Goal: Task Accomplishment & Management: Manage account settings

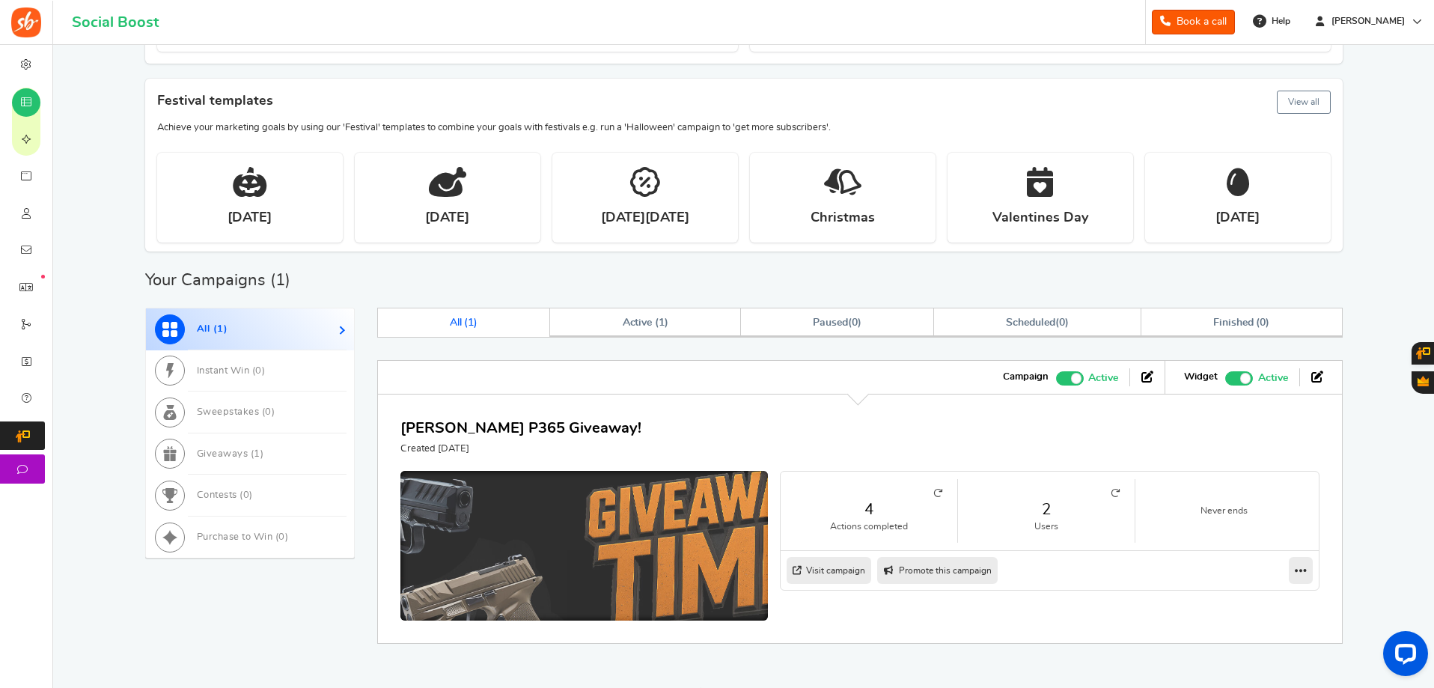
scroll to position [264, 0]
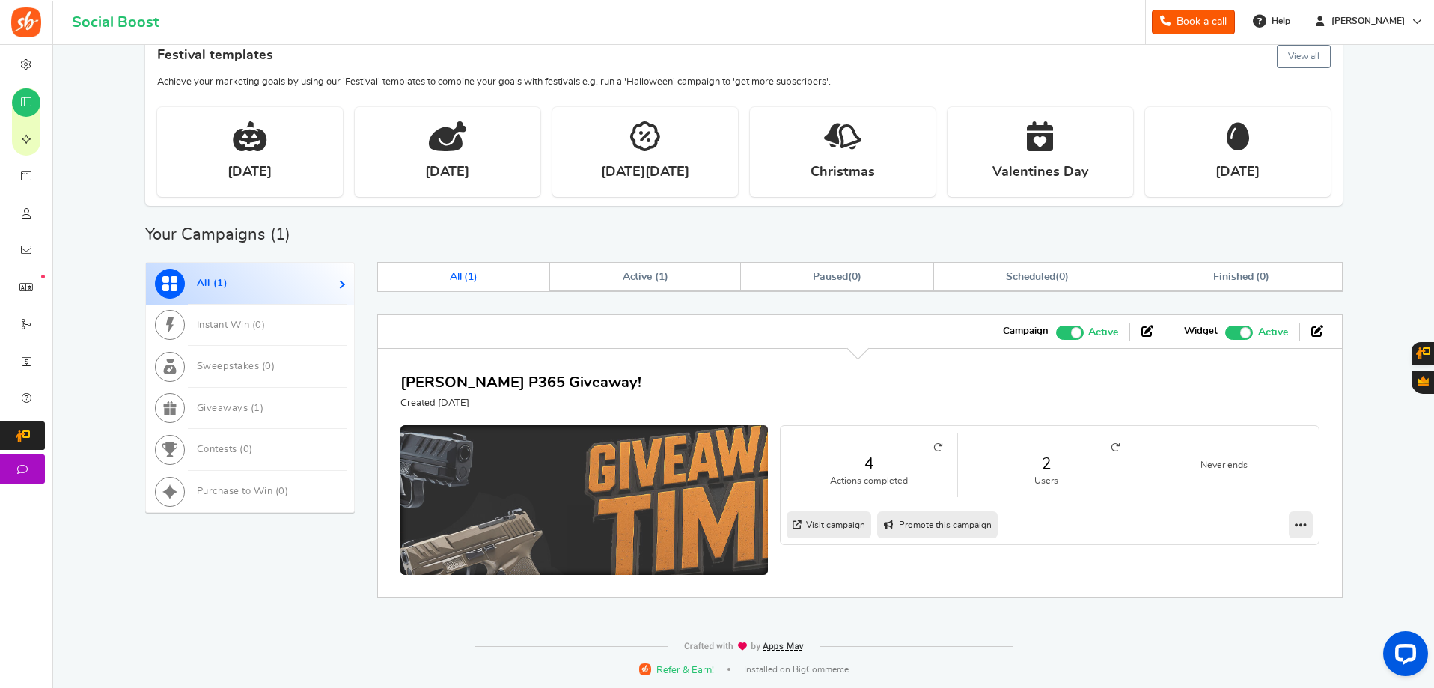
click at [537, 444] on img at bounding box center [584, 522] width 552 height 290
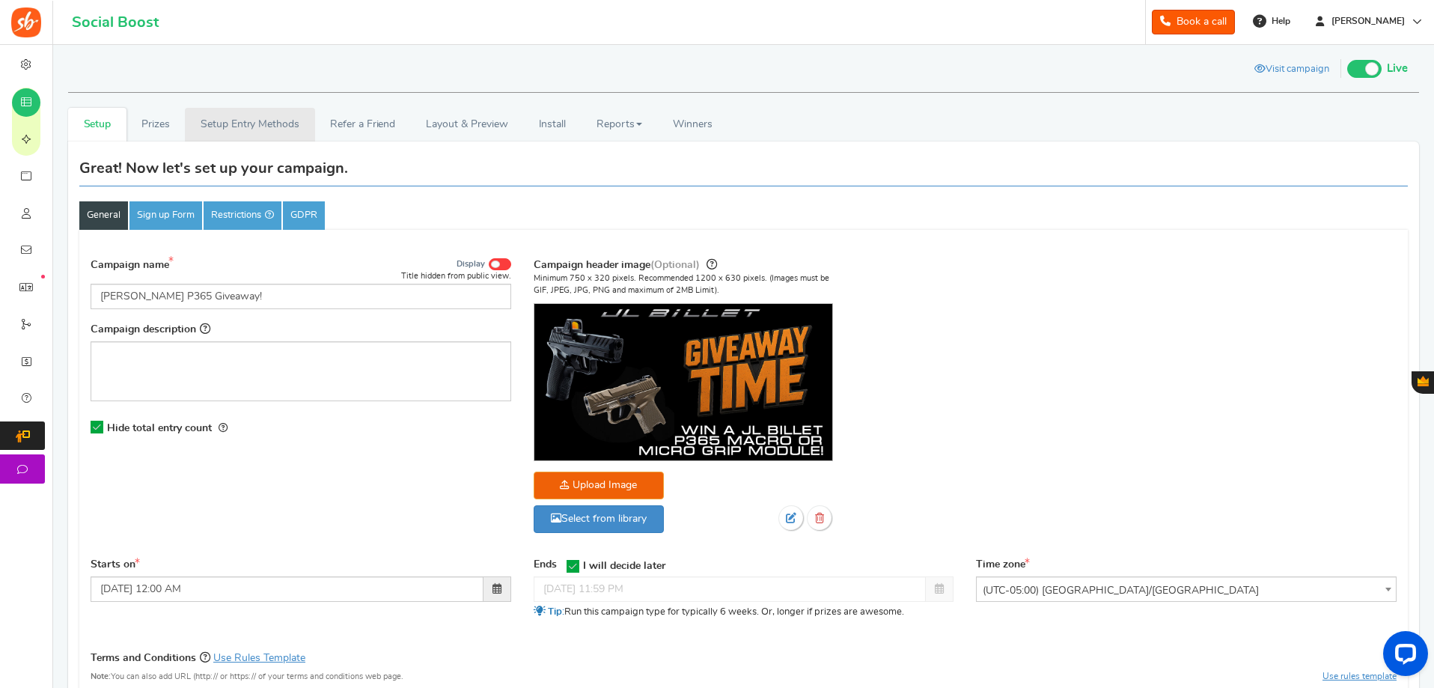
click at [229, 125] on link "Setup Entry Methods" at bounding box center [249, 125] width 129 height 34
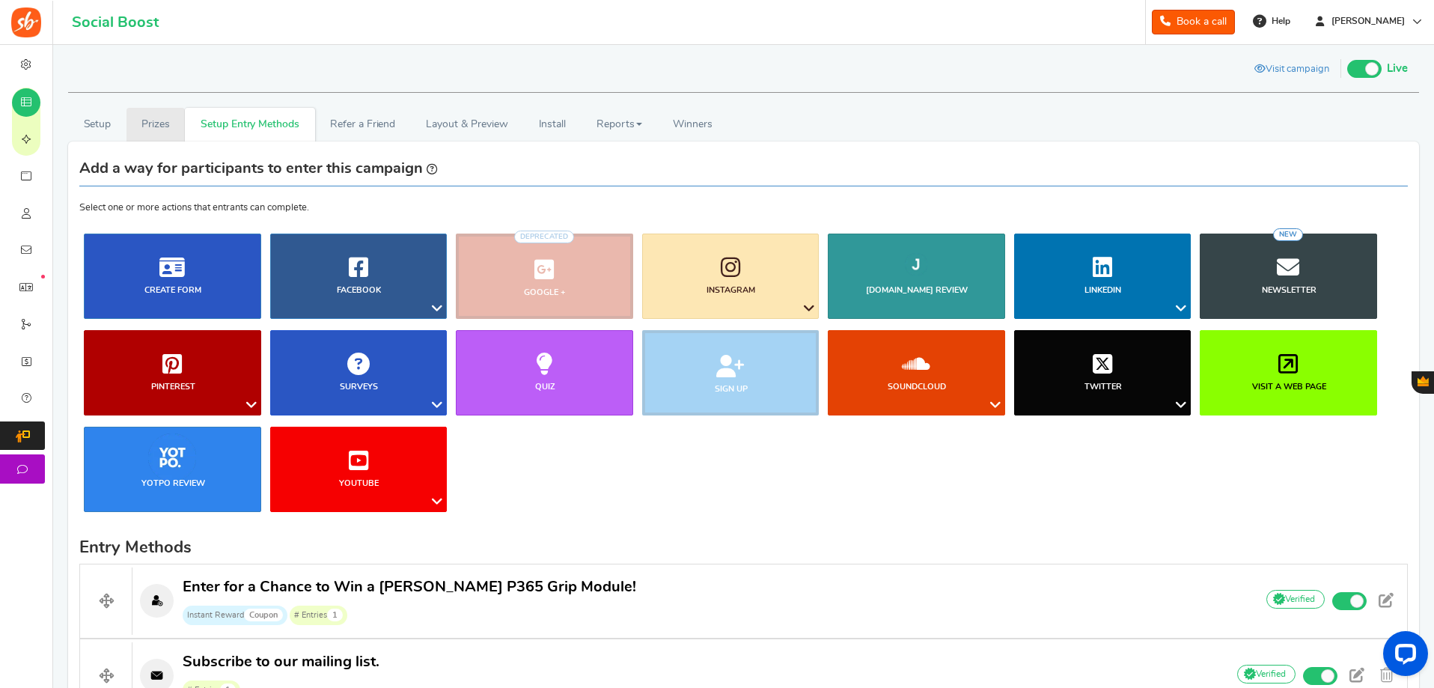
click at [156, 127] on link "Prizes" at bounding box center [155, 125] width 59 height 34
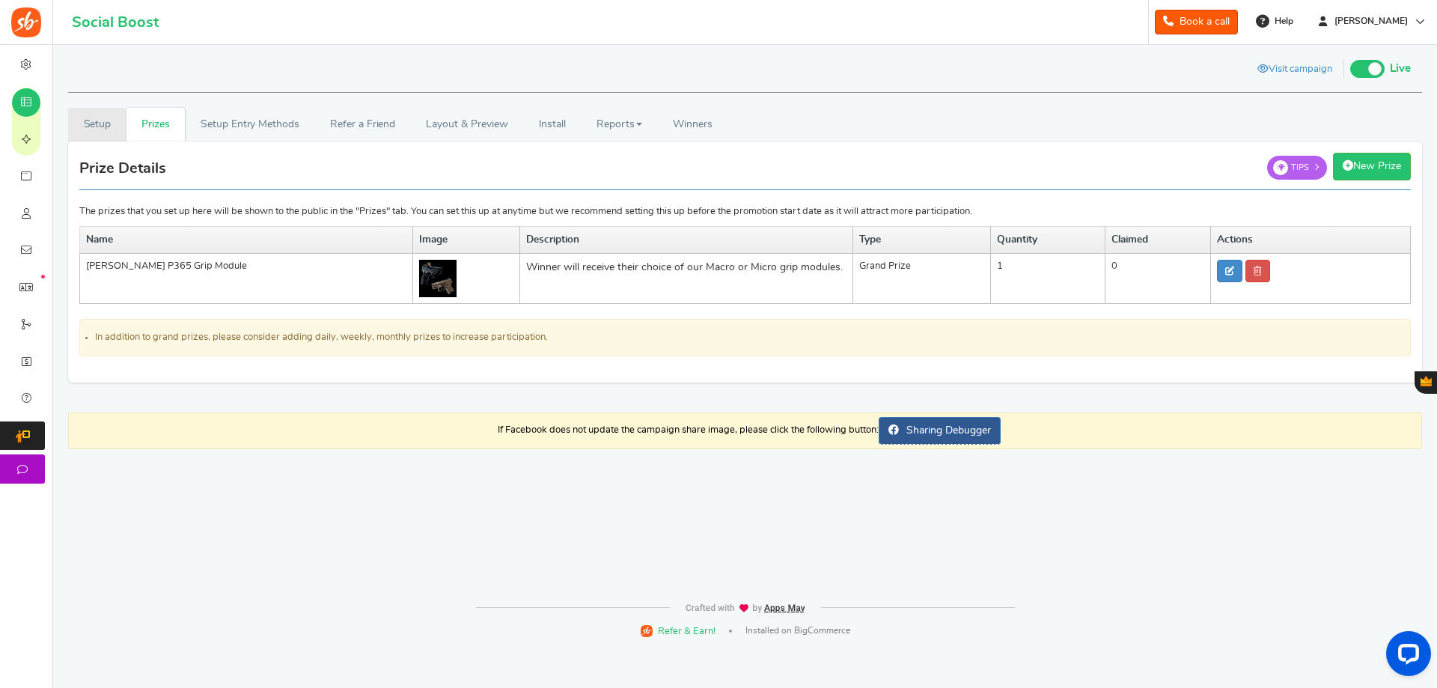
click at [82, 127] on link "Setup" at bounding box center [97, 125] width 58 height 34
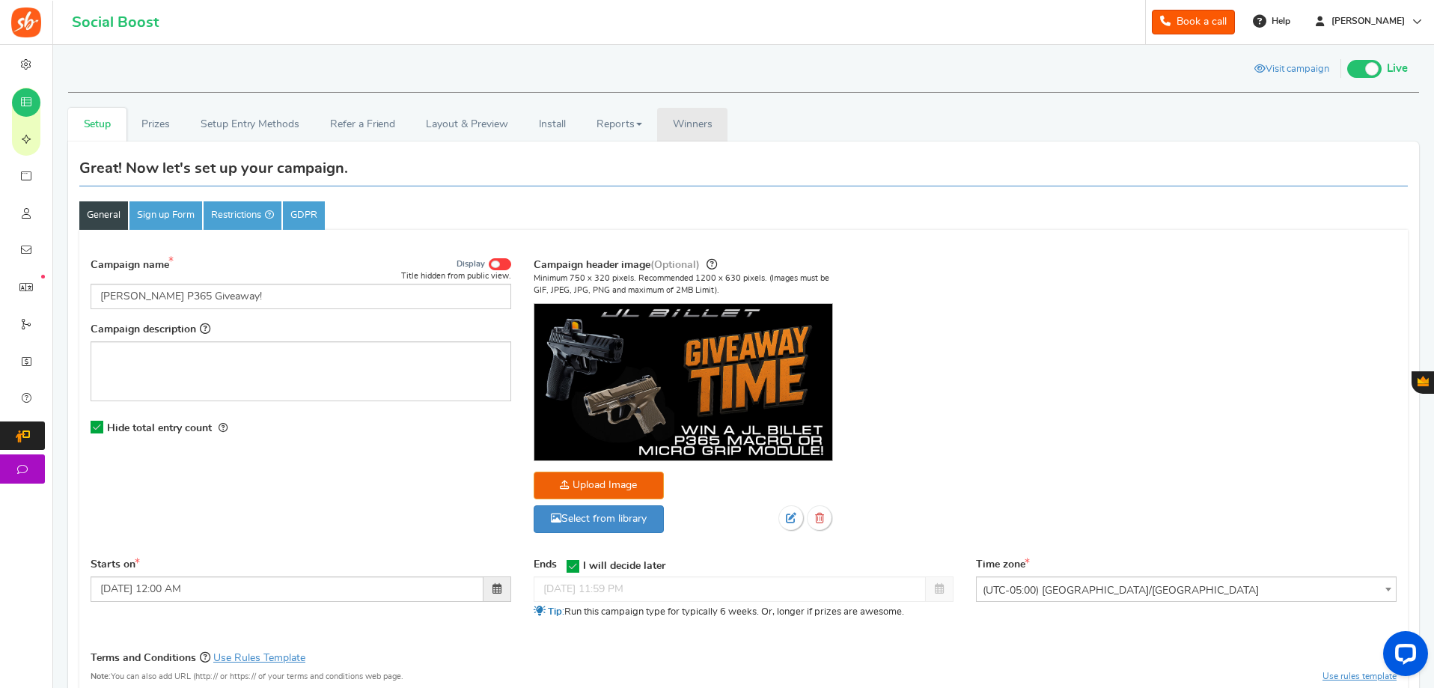
click at [711, 118] on link "Winners Winner Draw" at bounding box center [692, 125] width 70 height 34
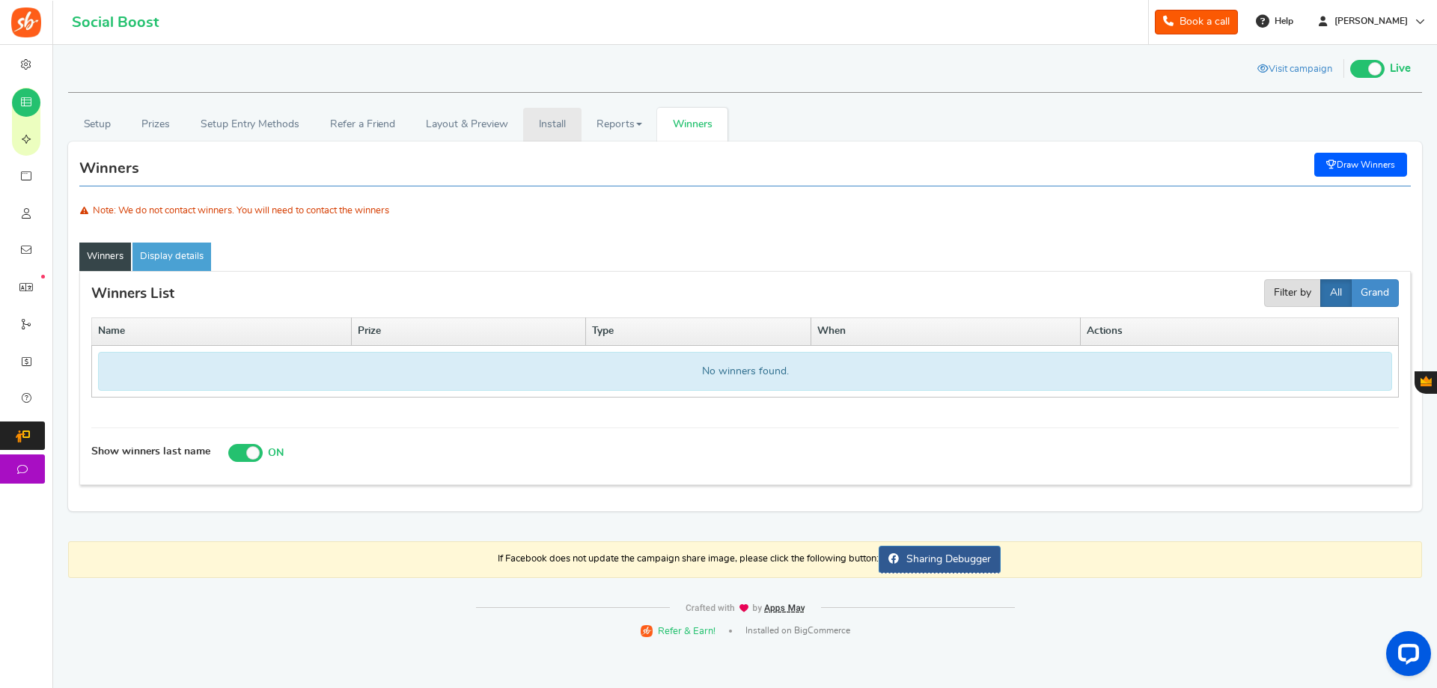
click at [561, 123] on link "Install" at bounding box center [552, 125] width 58 height 34
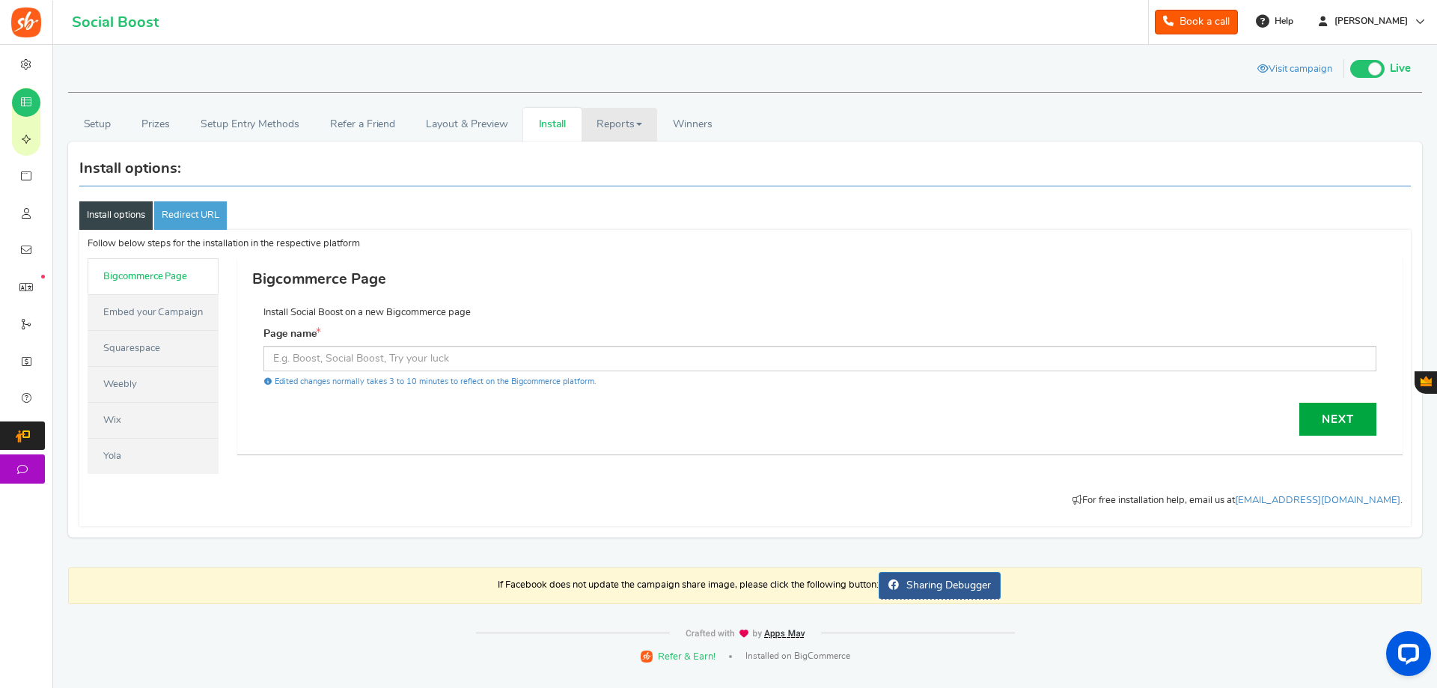
click at [616, 124] on link "Reports" at bounding box center [620, 125] width 76 height 34
click at [620, 199] on link "Entries" at bounding box center [642, 200] width 120 height 22
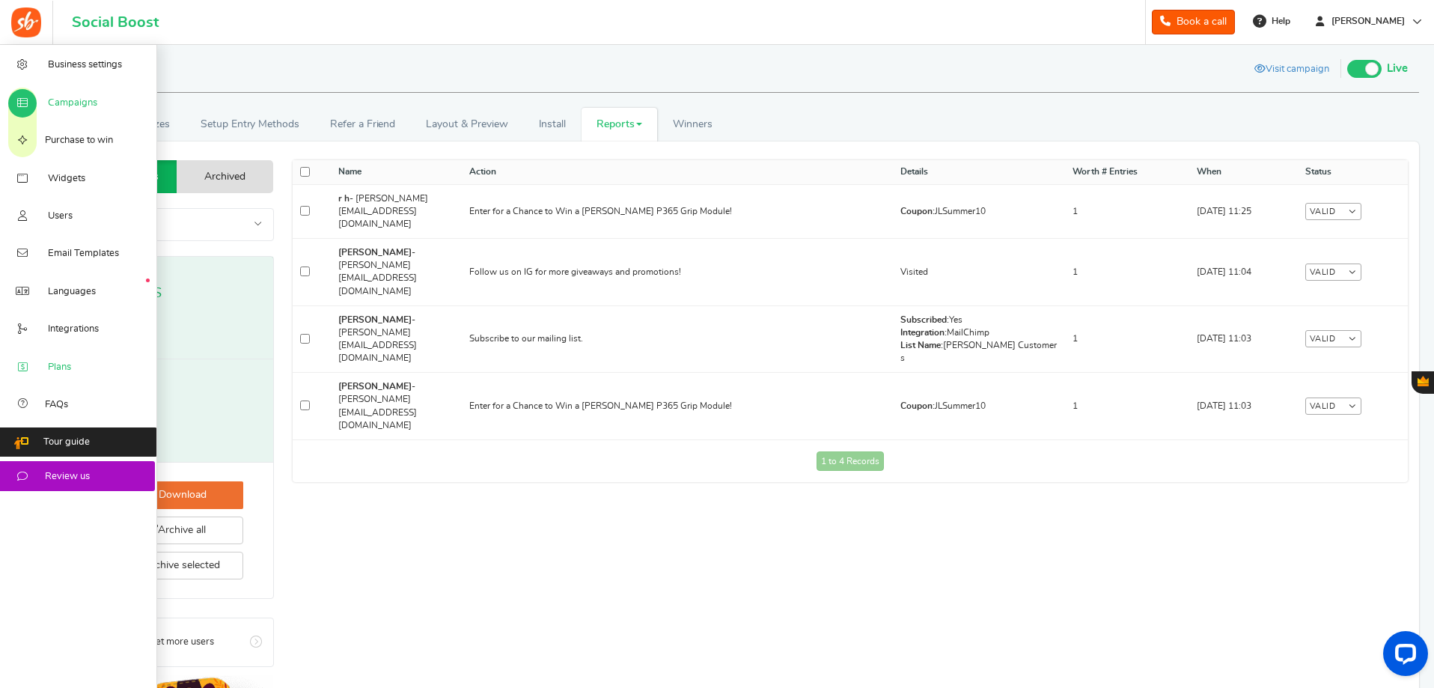
click at [61, 361] on span "Plans" at bounding box center [59, 367] width 23 height 13
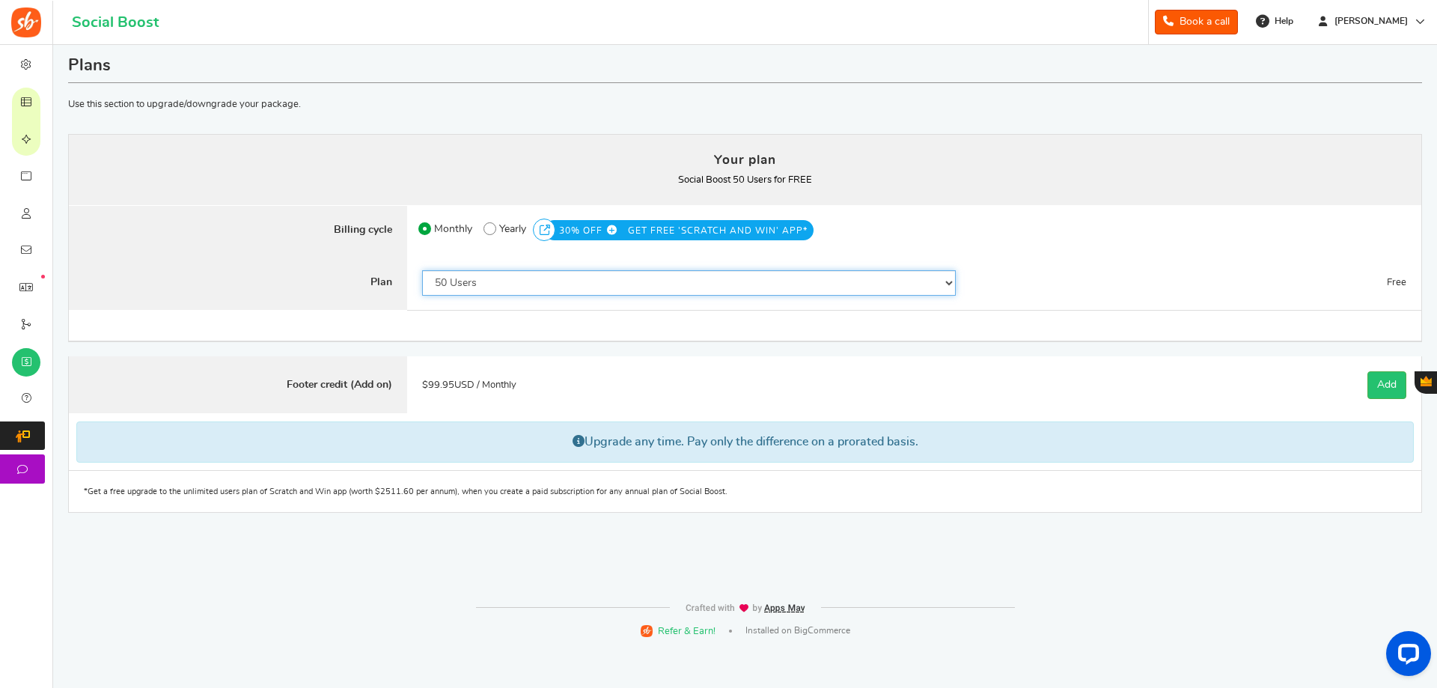
click at [661, 275] on select "50 Users 500 Users 2000 Users 5000 Users 10000 Users 15000 Users 25000 Users En…" at bounding box center [689, 282] width 534 height 25
select select "870"
click at [422, 270] on select "50 Users 500 Users 2000 Users 5000 Users 10000 Users 15000 Users 25000 Users En…" at bounding box center [689, 282] width 534 height 25
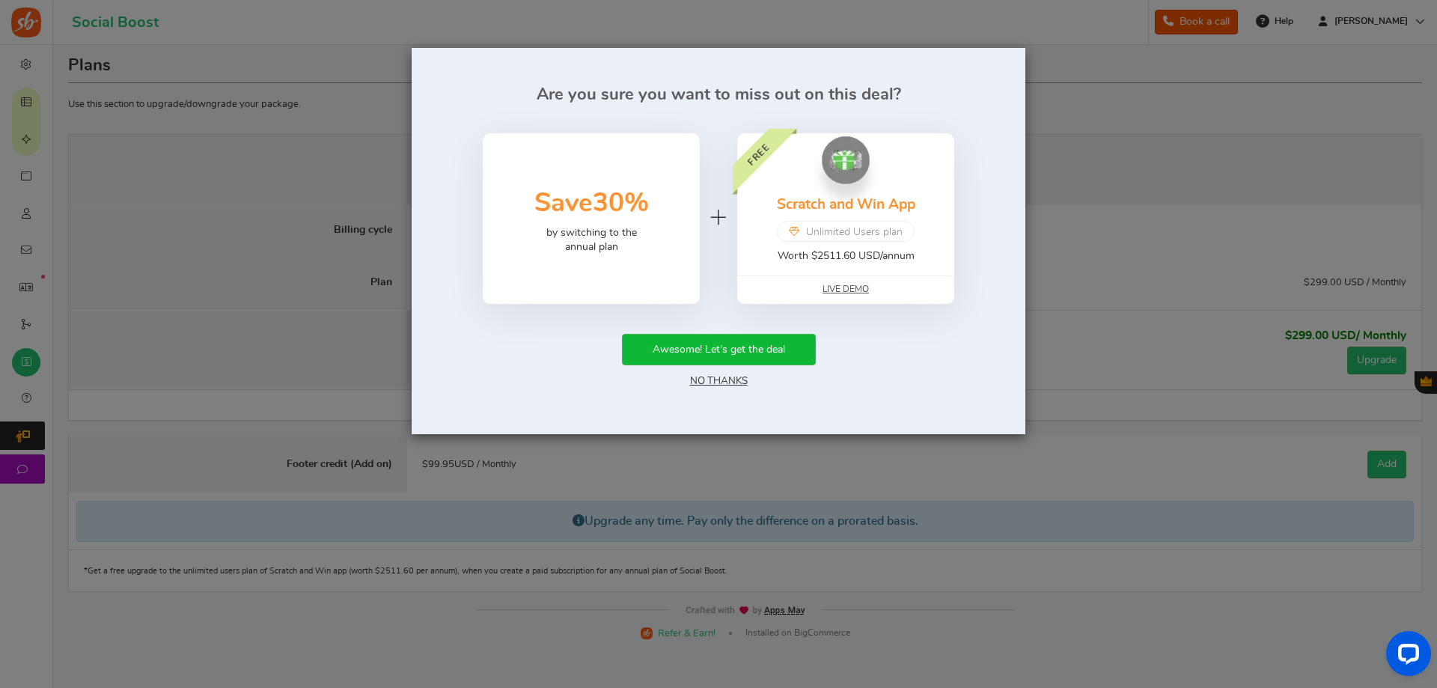
click at [637, 266] on div "50% Save 30% by switching to the annual plan" at bounding box center [591, 218] width 217 height 171
click at [721, 385] on link "No Thanks" at bounding box center [719, 381] width 58 height 10
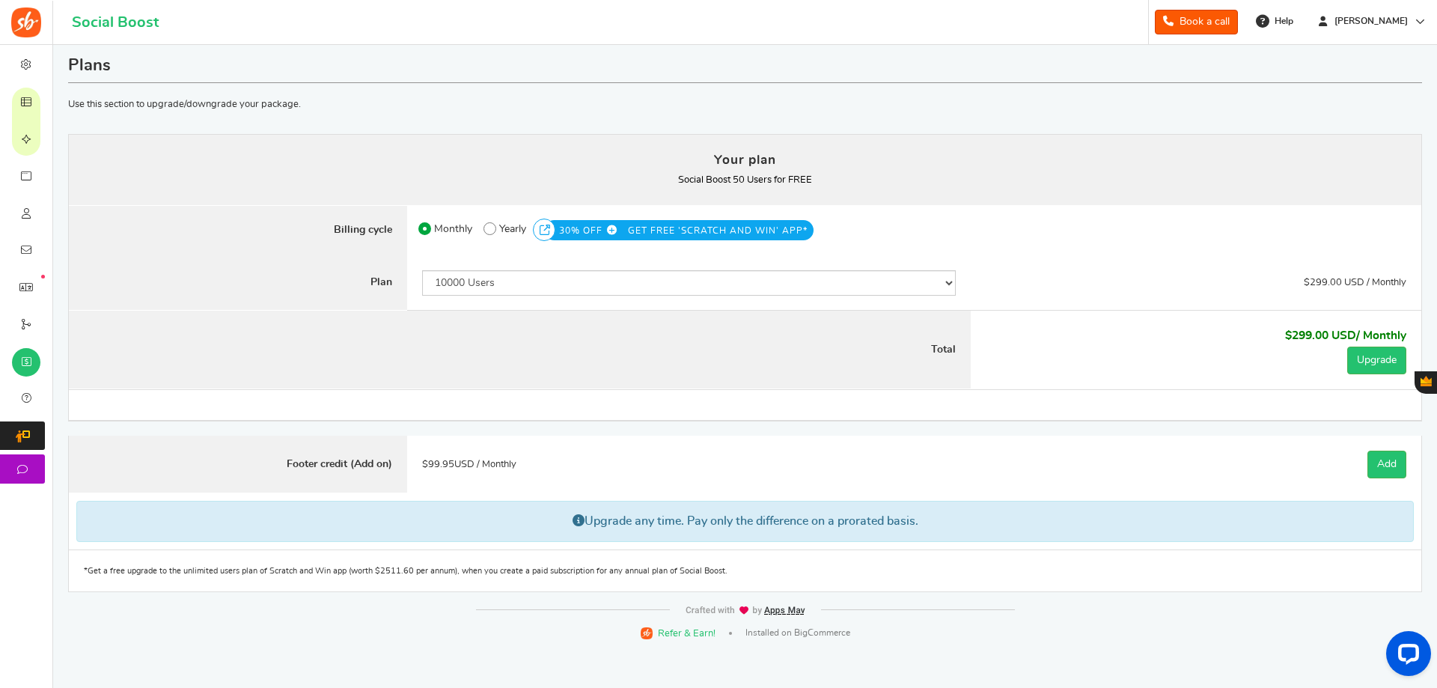
click at [498, 225] on label "50% OFF Limited time offer! Yearly 30% OFF GET FREE 'SCRATCH AND WIN' APP*" at bounding box center [648, 229] width 330 height 24
click at [493, 225] on input "50% OFF Limited time offer! Yearly 30% OFF GET FREE 'SCRATCH AND WIN' APP*" at bounding box center [488, 225] width 10 height 10
radio input "true"
click at [453, 228] on span "Monthly" at bounding box center [453, 229] width 38 height 21
click at [428, 228] on input "Monthly" at bounding box center [423, 225] width 10 height 10
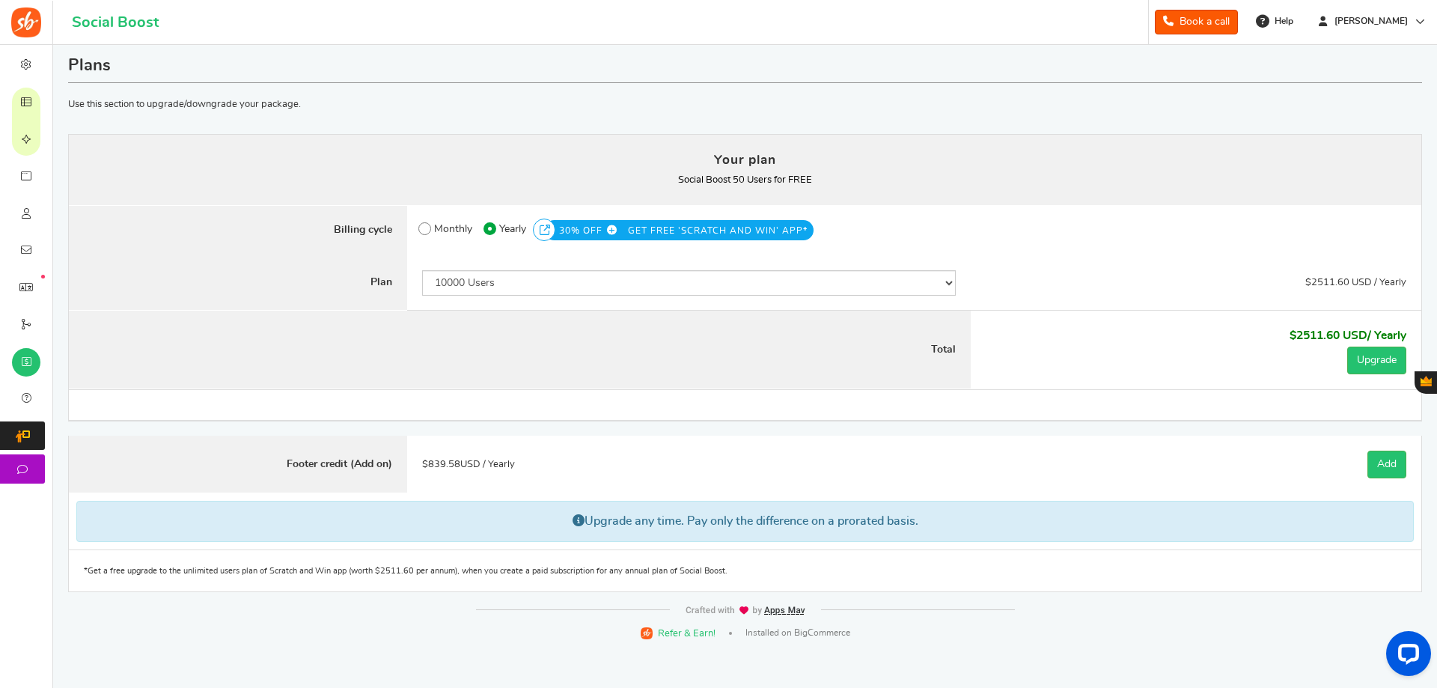
radio input "true"
click at [470, 279] on select "50 Users 500 Users 2000 Users 5000 Users 10000 Users 15000 Users 25000 Users En…" at bounding box center [689, 282] width 534 height 25
select select "869"
click at [422, 270] on select "50 Users 500 Users 2000 Users 5000 Users 10000 Users 15000 Users 25000 Users En…" at bounding box center [689, 282] width 534 height 25
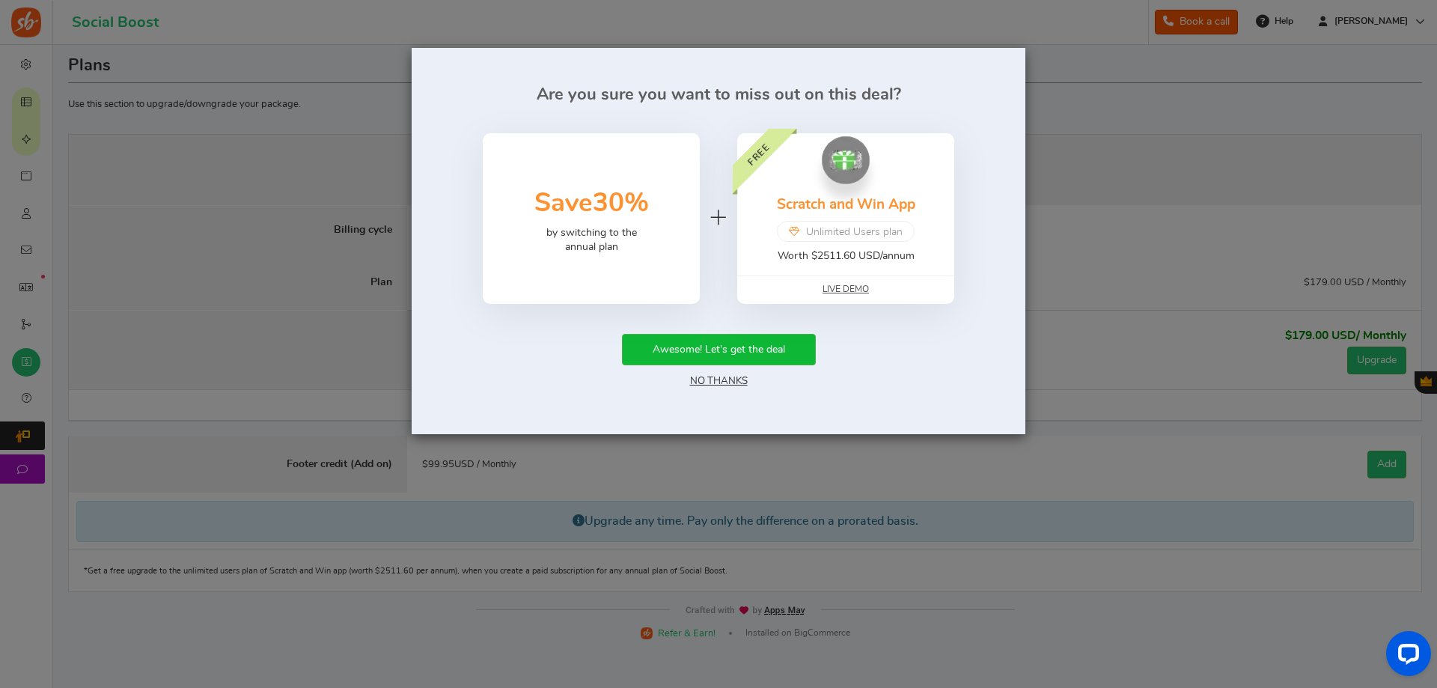
click at [742, 382] on link "No Thanks" at bounding box center [719, 381] width 58 height 10
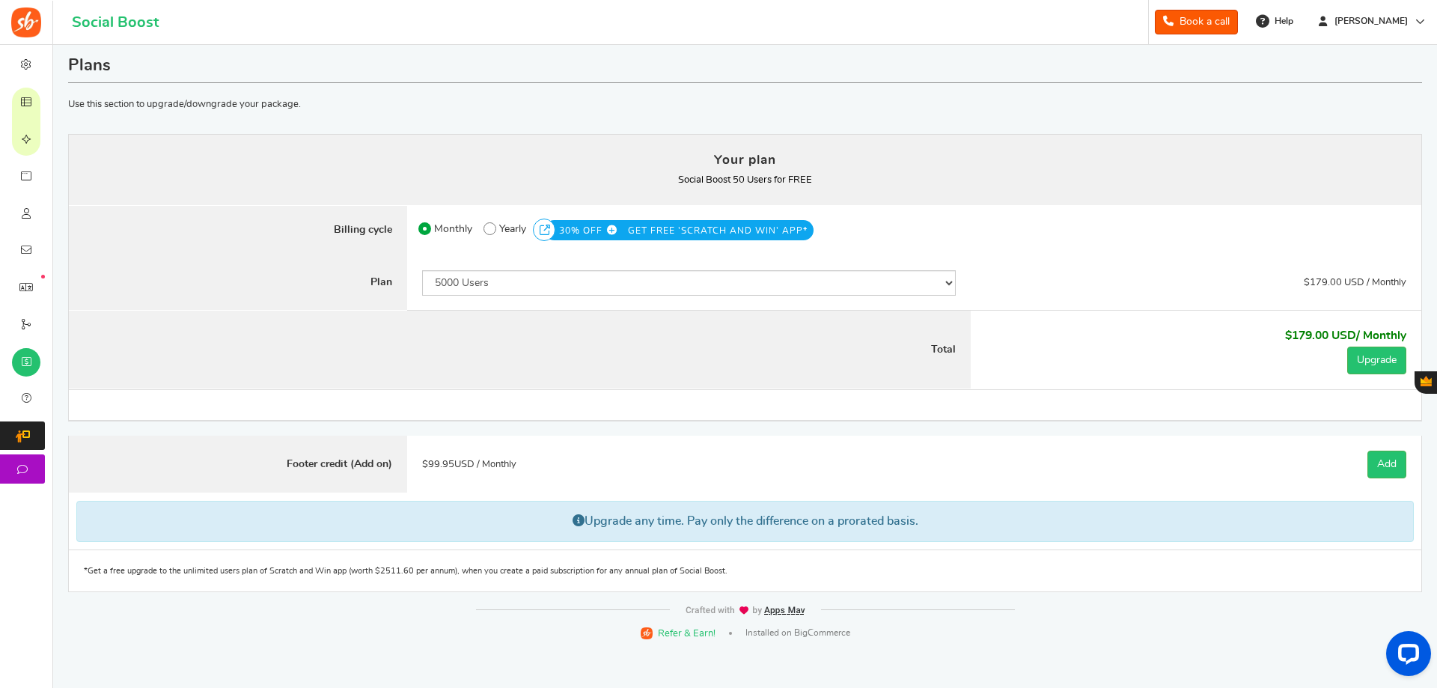
click at [499, 226] on span "Yearly" at bounding box center [512, 229] width 27 height 21
click at [493, 226] on input "50% OFF Limited time offer! Yearly 30% OFF GET FREE 'SCRATCH AND WIN' APP*" at bounding box center [488, 225] width 10 height 10
radio input "true"
click at [437, 226] on span "Monthly" at bounding box center [453, 229] width 38 height 21
click at [428, 226] on input "Monthly" at bounding box center [423, 225] width 10 height 10
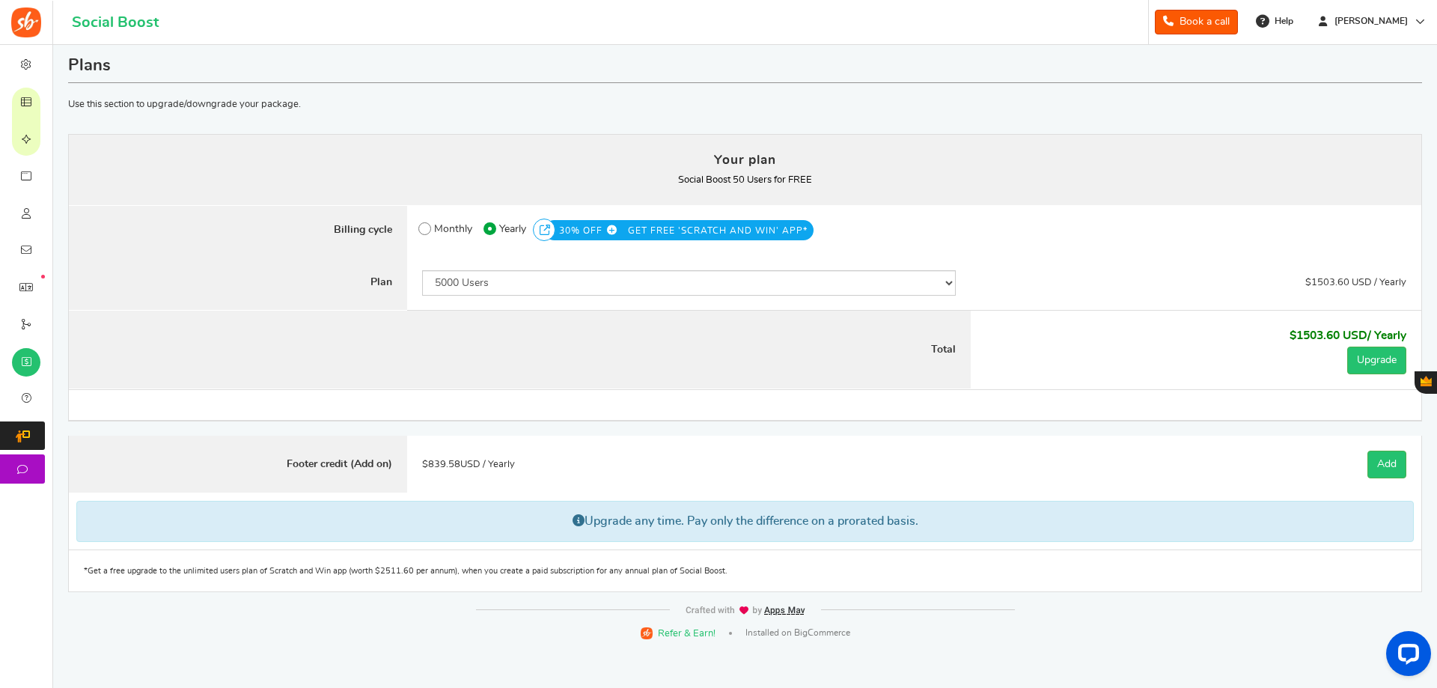
radio input "true"
click at [52, 217] on link "Users" at bounding box center [26, 212] width 52 height 37
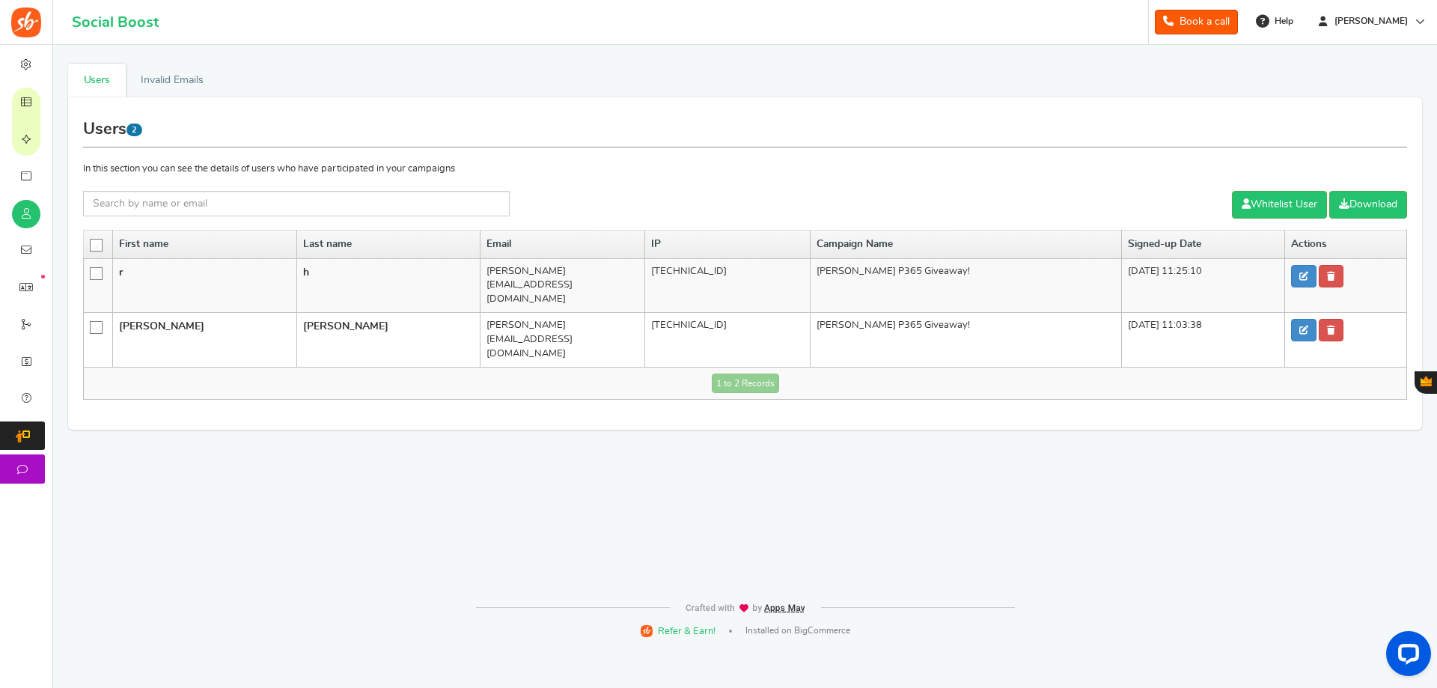
click at [99, 272] on icon at bounding box center [97, 274] width 13 height 13
click at [91, 272] on input "checkbox" at bounding box center [91, 273] width 0 height 10
click at [1319, 277] on link at bounding box center [1331, 276] width 25 height 22
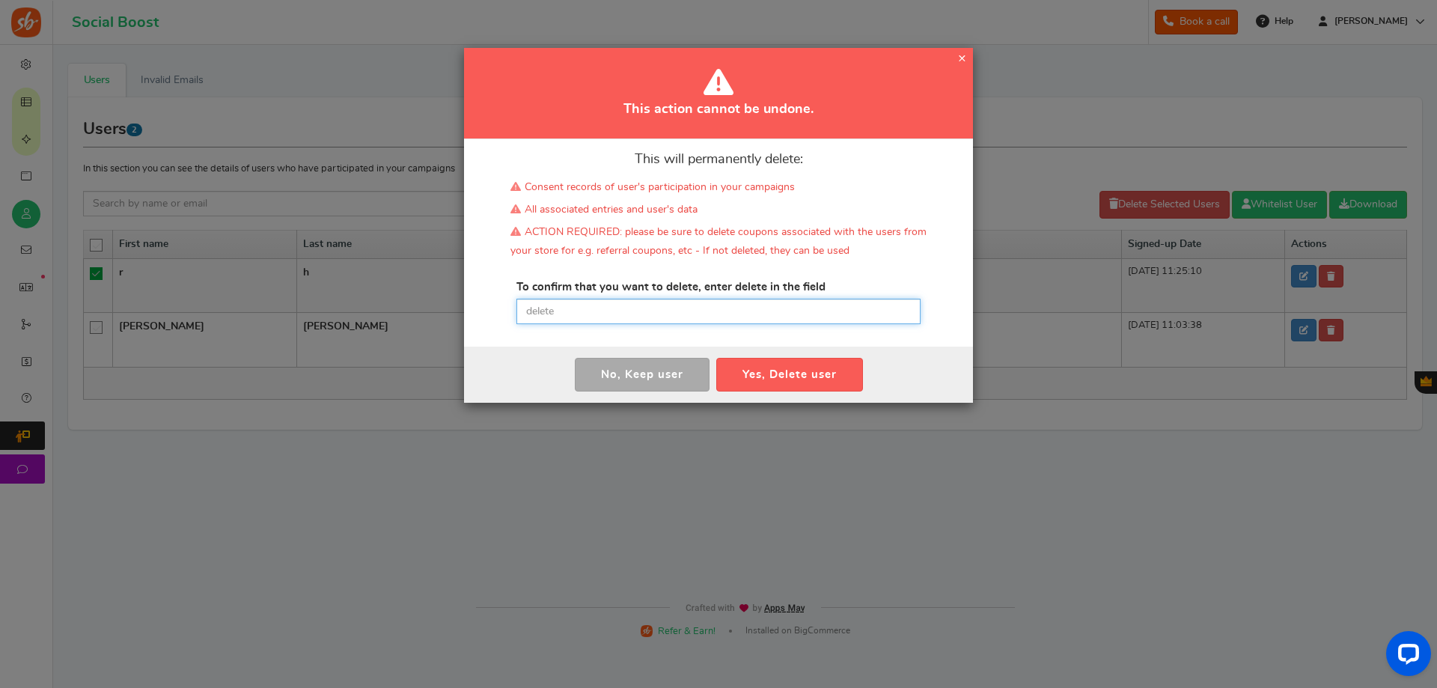
click at [675, 314] on input "text" at bounding box center [718, 311] width 404 height 25
click at [572, 308] on input "text" at bounding box center [718, 311] width 404 height 25
type input "delete"
click at [805, 373] on button "Yes, Delete user" at bounding box center [789, 375] width 147 height 34
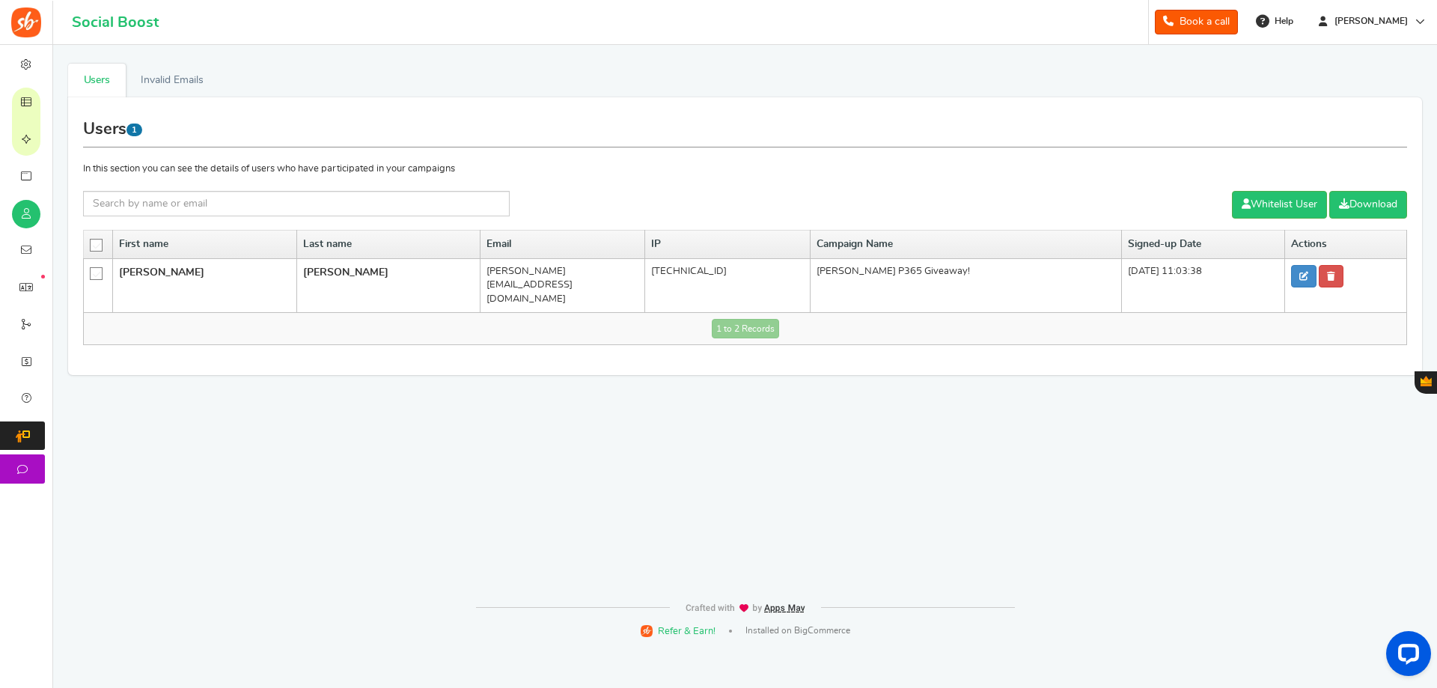
drag, startPoint x: 56, startPoint y: 94, endPoint x: 242, endPoint y: 67, distance: 187.4
click at [243, 67] on ul "Users Invalid Emails" at bounding box center [745, 81] width 1354 height 34
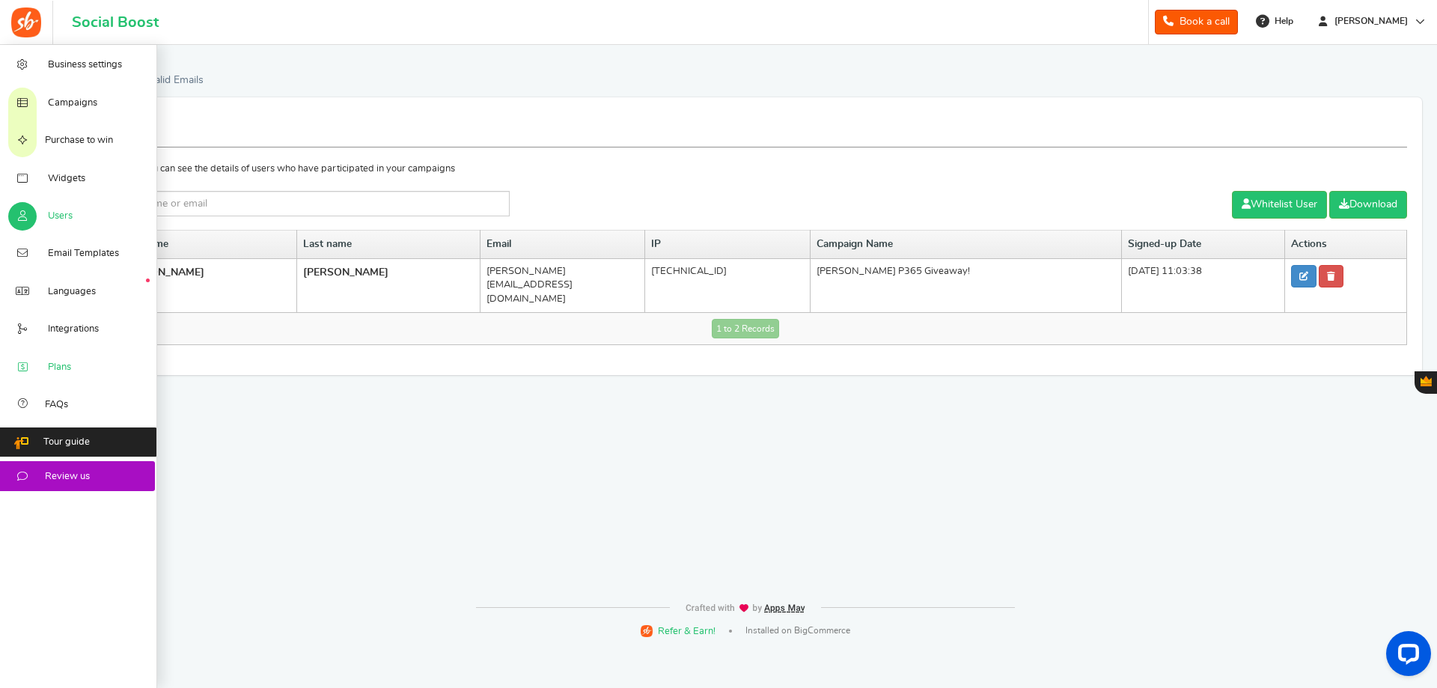
click at [49, 366] on span "Plans" at bounding box center [59, 367] width 23 height 13
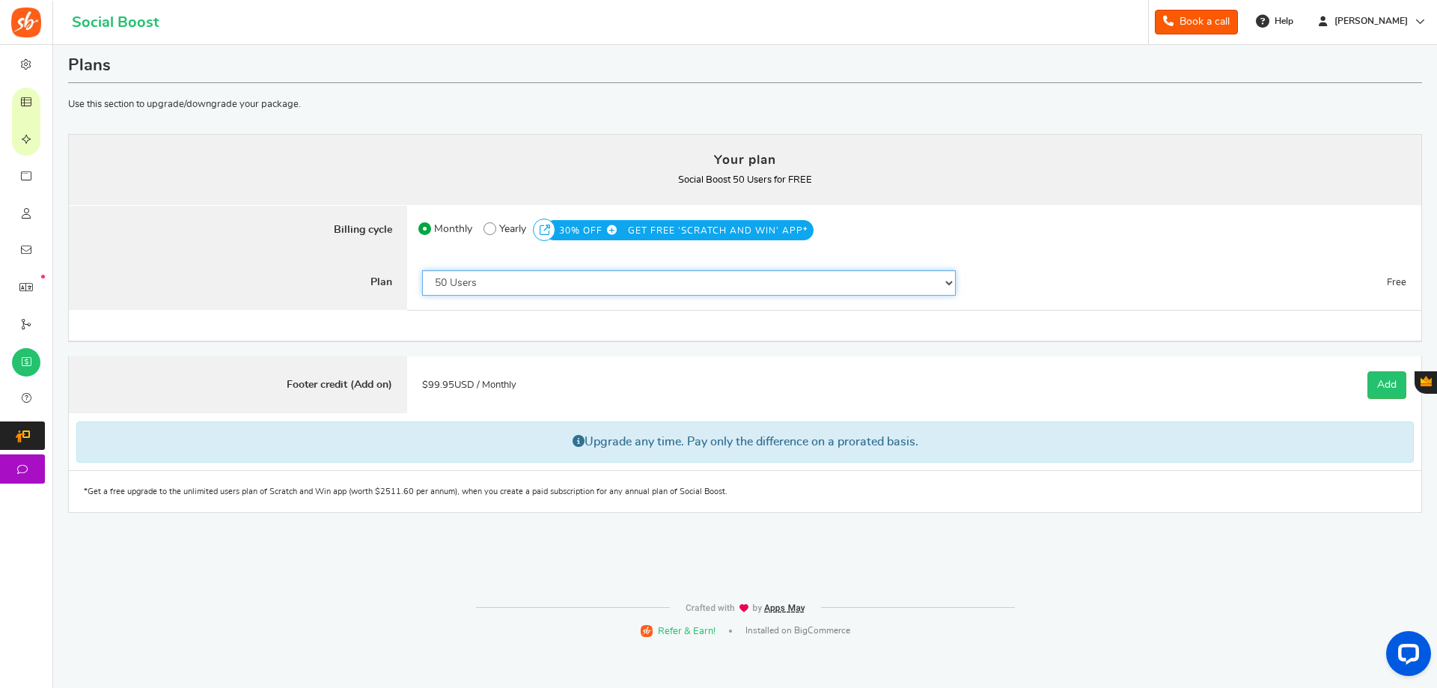
click at [480, 287] on select "50 Users 500 Users 2000 Users 5000 Users 10000 Users 15000 Users 25000 Users En…" at bounding box center [689, 282] width 534 height 25
click at [422, 270] on select "50 Users 500 Users 2000 Users 5000 Users 10000 Users 15000 Users 25000 Users En…" at bounding box center [689, 282] width 534 height 25
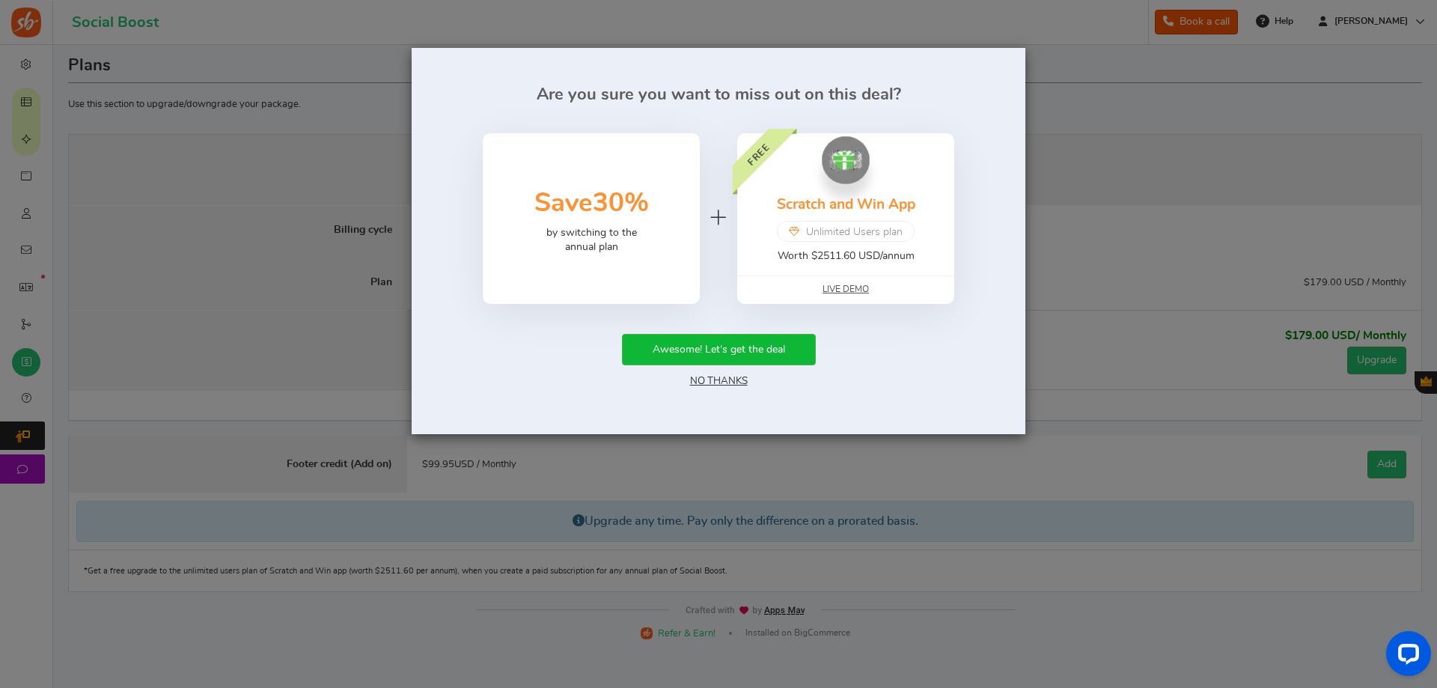
click at [730, 378] on link "No Thanks" at bounding box center [719, 381] width 58 height 10
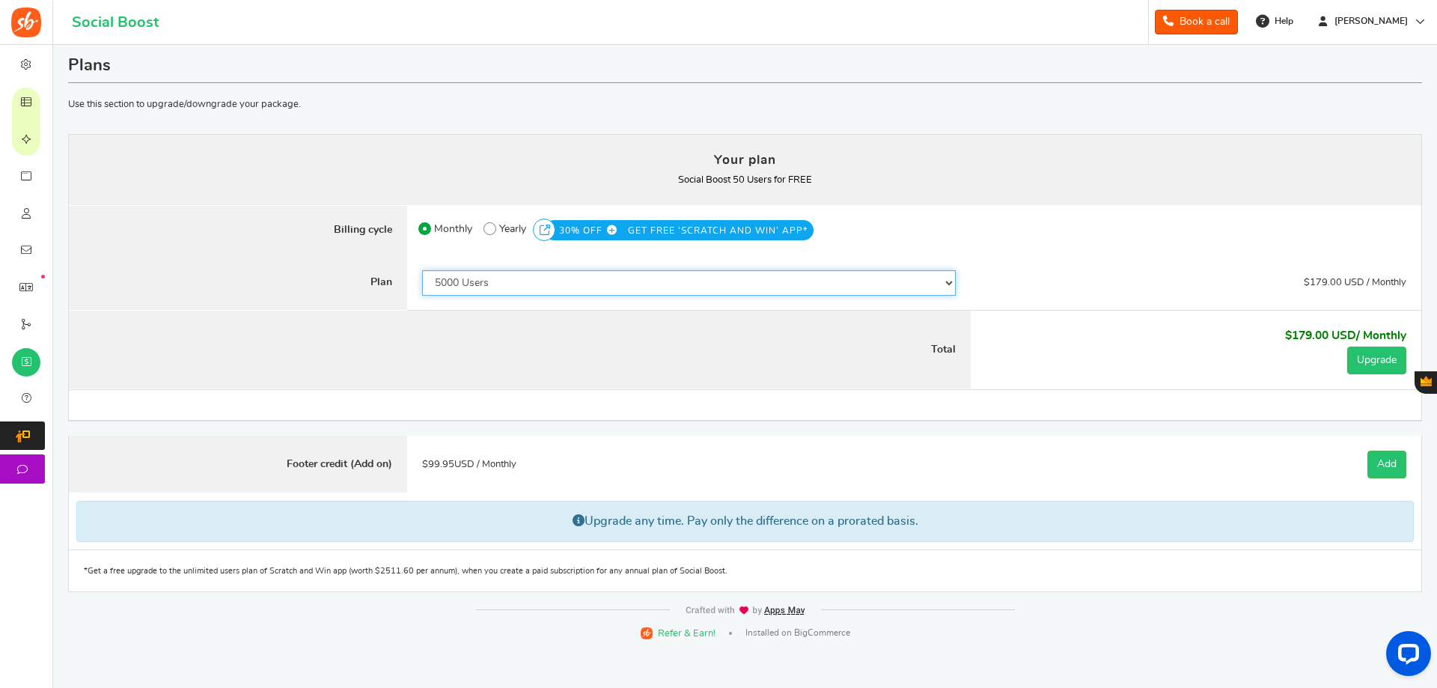
click at [541, 288] on select "50 Users 500 Users 2000 Users 5000 Users 10000 Users 15000 Users 25000 Users En…" at bounding box center [689, 282] width 534 height 25
select select "870"
click at [422, 270] on select "50 Users 500 Users 2000 Users 5000 Users 10000 Users 15000 Users 25000 Users En…" at bounding box center [689, 282] width 534 height 25
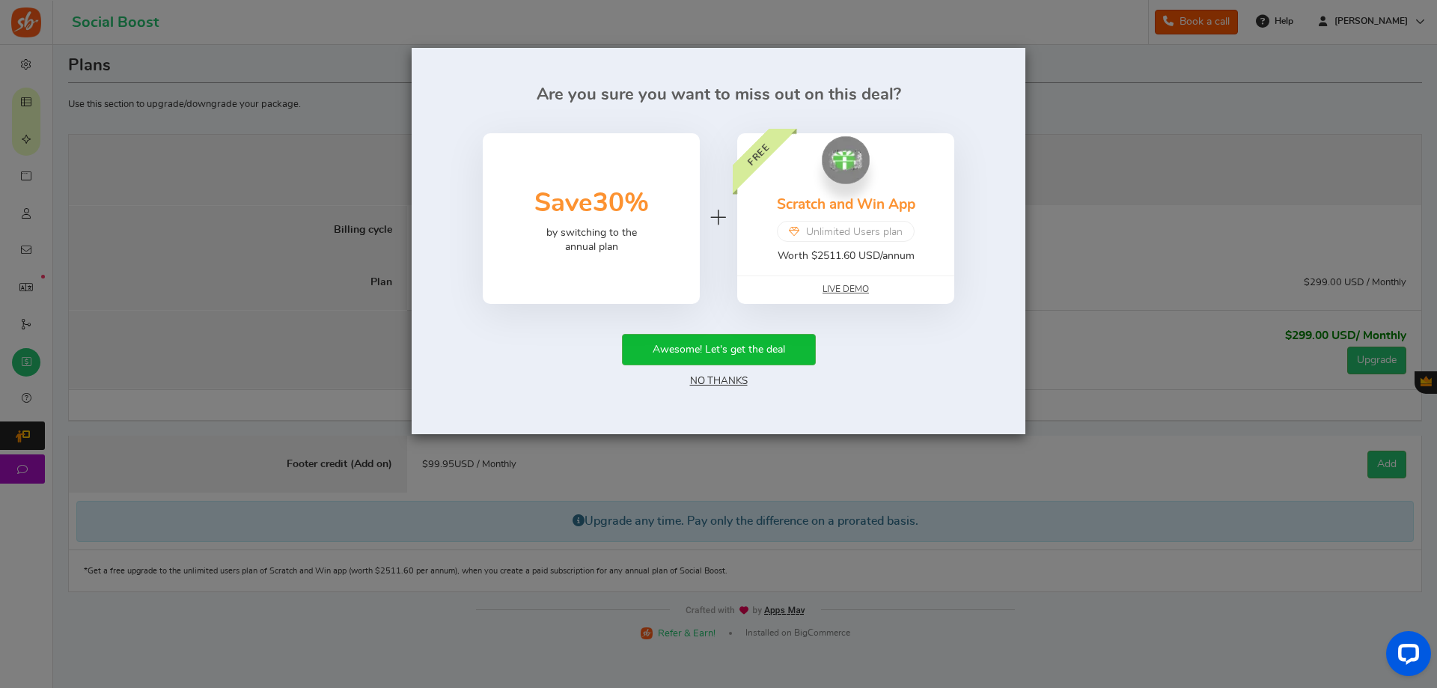
click at [706, 385] on link "No Thanks" at bounding box center [719, 381] width 58 height 10
